Goal: Information Seeking & Learning: Compare options

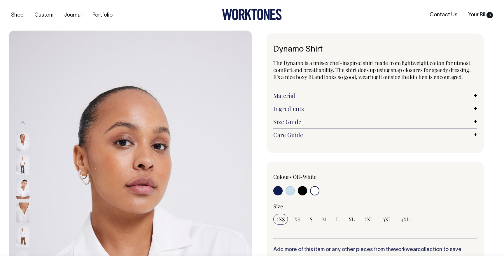
select select "Off-White"
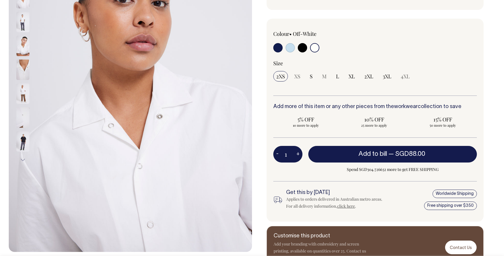
scroll to position [144, 0]
click at [23, 158] on button "Next" at bounding box center [22, 159] width 9 height 13
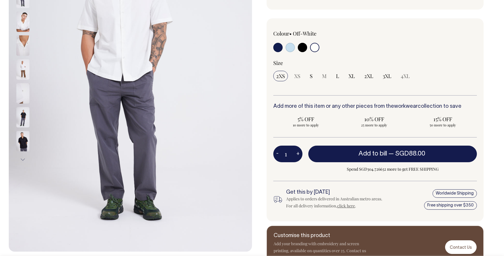
click at [23, 158] on button "Next" at bounding box center [22, 159] width 9 height 13
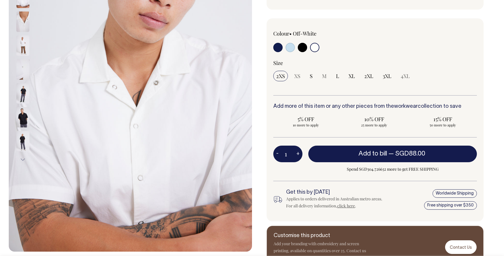
click at [289, 46] on input "radio" at bounding box center [290, 47] width 9 height 9
radio input "true"
select select "True Blue"
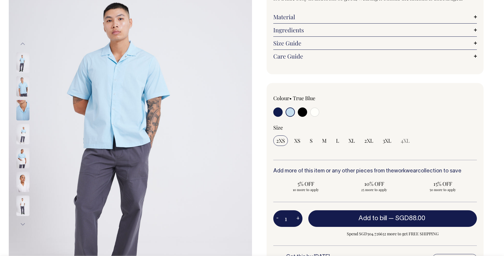
scroll to position [79, 0]
click at [20, 156] on img at bounding box center [22, 158] width 13 height 20
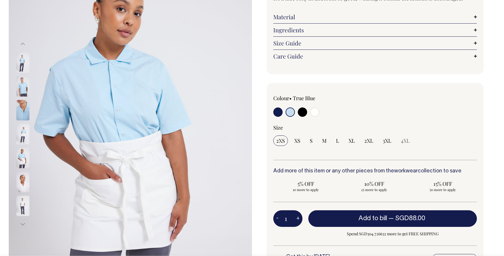
click at [22, 65] on img at bounding box center [22, 62] width 13 height 20
click at [24, 70] on img at bounding box center [22, 62] width 13 height 20
click at [21, 109] on img at bounding box center [22, 110] width 13 height 20
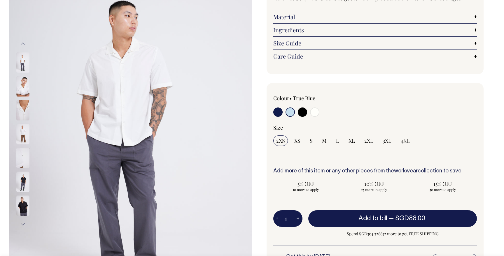
click at [25, 138] on div at bounding box center [30, 230] width 29 height 1220
click at [21, 90] on img at bounding box center [22, 86] width 13 height 20
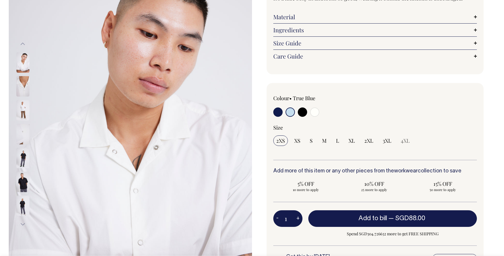
click at [24, 44] on button "Previous" at bounding box center [22, 44] width 9 height 13
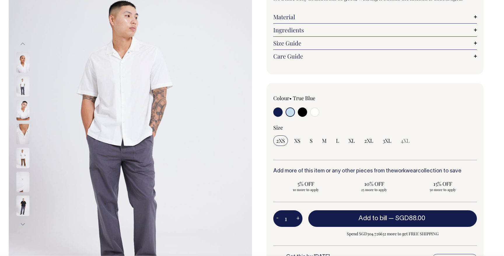
click at [24, 44] on button "Previous" at bounding box center [22, 44] width 9 height 13
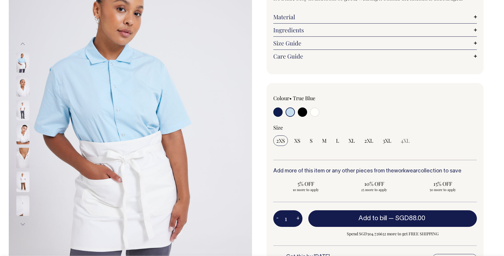
click at [24, 44] on button "Previous" at bounding box center [22, 44] width 9 height 13
click at [22, 85] on img at bounding box center [22, 86] width 13 height 20
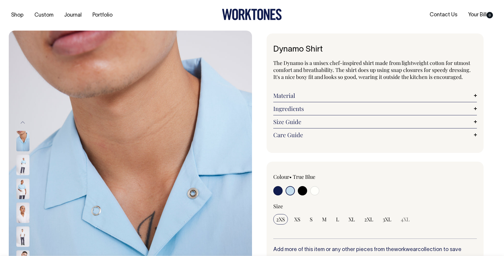
scroll to position [0, 0]
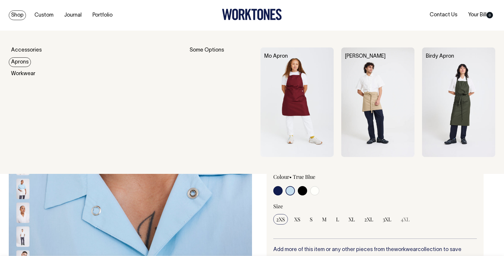
click at [355, 79] on img at bounding box center [377, 103] width 73 height 110
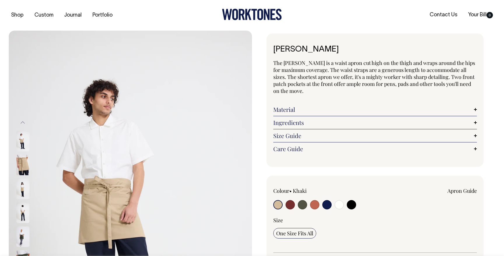
click at [339, 205] on input "radio" at bounding box center [339, 204] width 9 height 9
radio input "true"
select select "Off-White"
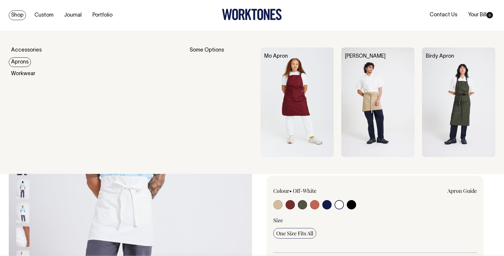
click at [304, 88] on img at bounding box center [297, 103] width 73 height 110
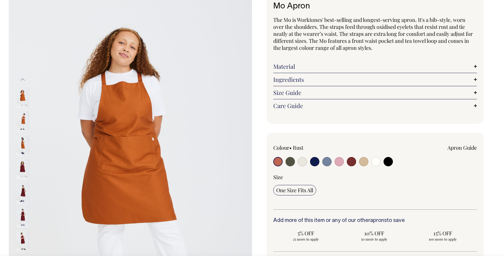
click at [302, 165] on input "radio" at bounding box center [302, 161] width 9 height 9
radio input "true"
radio input "false"
select select "Natural"
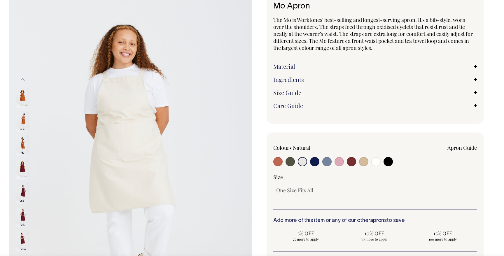
scroll to position [43, 0]
click at [23, 119] on img at bounding box center [22, 121] width 13 height 20
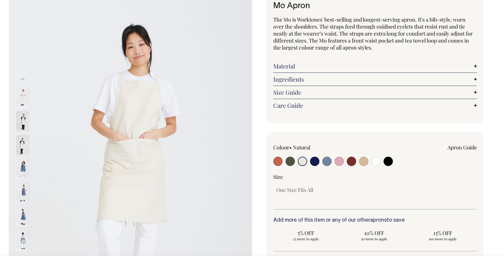
click at [22, 137] on img at bounding box center [22, 145] width 13 height 20
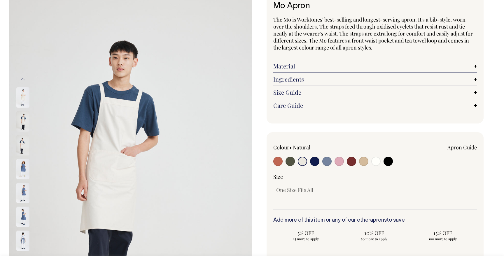
click at [22, 148] on img at bounding box center [22, 145] width 13 height 20
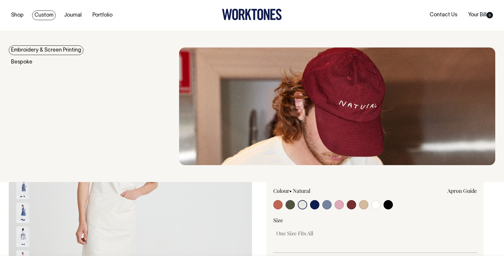
scroll to position [0, 0]
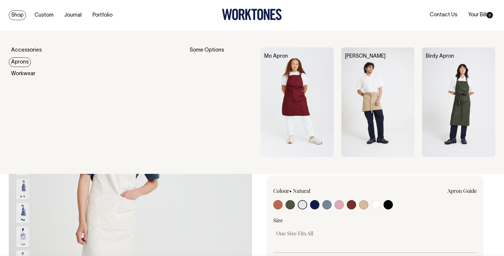
click at [372, 107] on img at bounding box center [377, 103] width 73 height 110
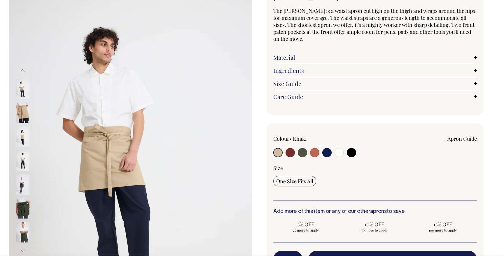
click at [26, 163] on img at bounding box center [22, 161] width 13 height 20
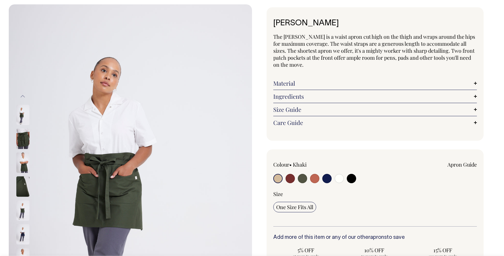
scroll to position [27, 0]
click at [26, 165] on img at bounding box center [22, 162] width 13 height 20
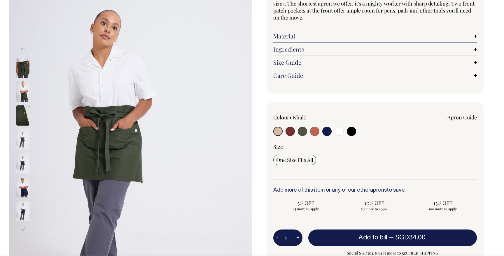
scroll to position [74, 0]
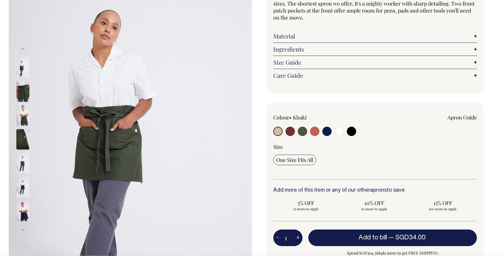
click at [20, 192] on img at bounding box center [22, 187] width 13 height 20
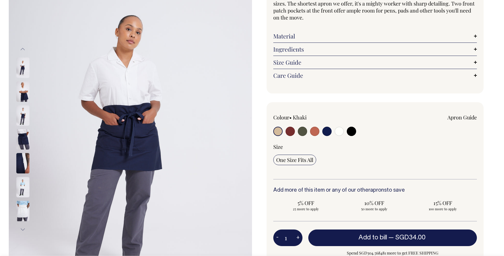
click at [24, 164] on img at bounding box center [22, 163] width 13 height 20
